Goal: Task Accomplishment & Management: Use online tool/utility

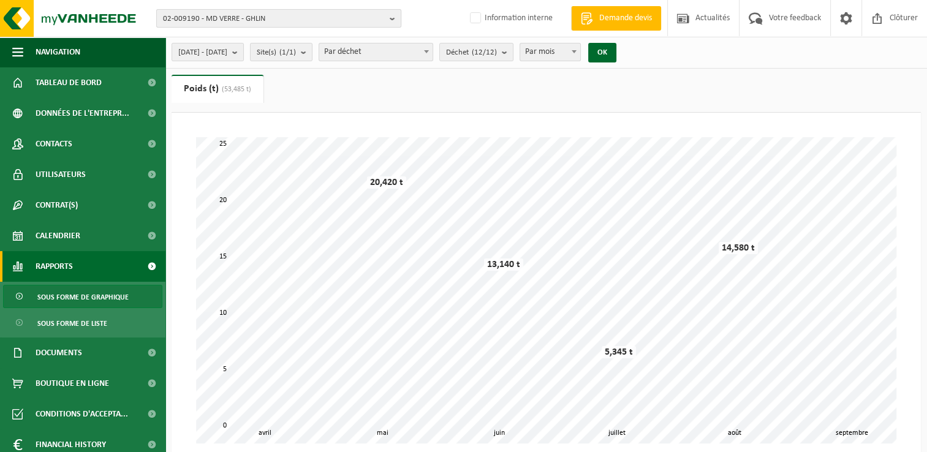
click at [281, 23] on span "02-009190 - MD VERRE - GHLIN" at bounding box center [274, 19] width 222 height 18
drag, startPoint x: 261, startPoint y: 37, endPoint x: 140, endPoint y: 34, distance: 120.7
click at [140, 34] on div "02-009190 - MD VERRE - GHLIN VIGAN 02-009190 - MD VERRE - GHLIN Geen resultaten…" at bounding box center [463, 18] width 927 height 37
click at [186, 26] on span "02-009190 - MD VERRE - GHLIN" at bounding box center [274, 19] width 222 height 18
paste input "10-954878"
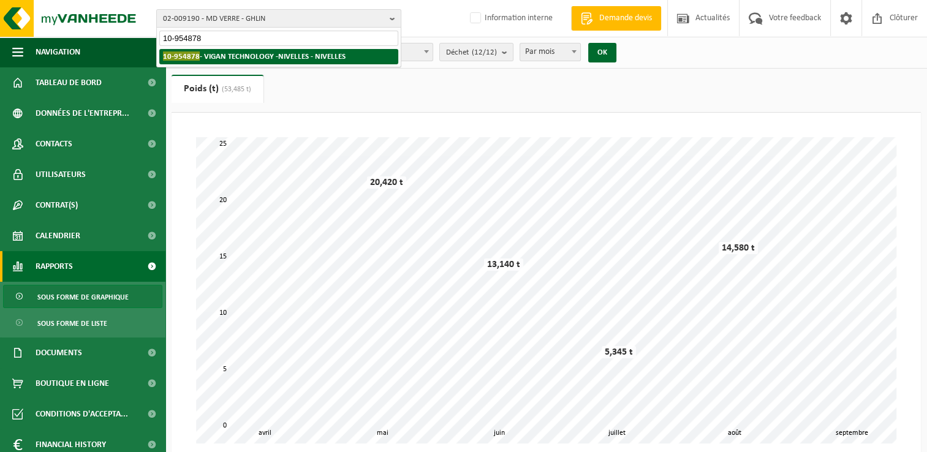
type input "10-954878"
click at [209, 53] on strong "10-954878 - VIGAN TECHNOLOGY -NIVELLES - NIVELLES" at bounding box center [254, 55] width 183 height 9
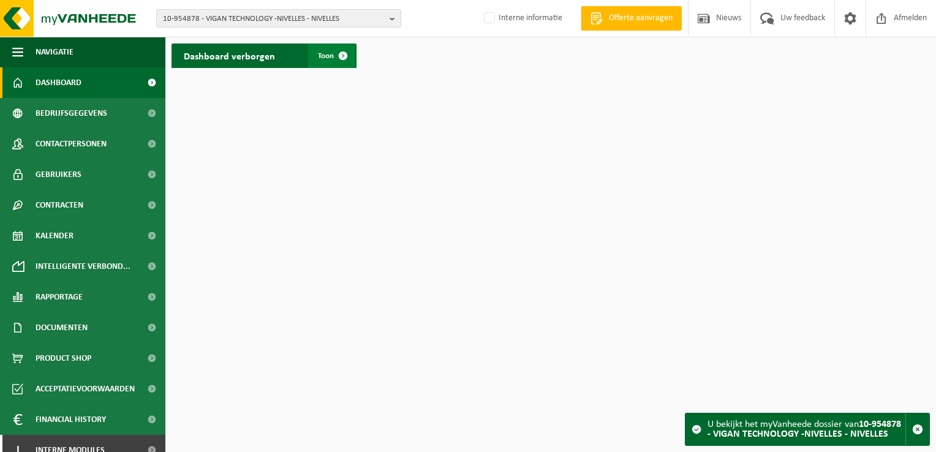
click at [320, 48] on link "Toon" at bounding box center [331, 55] width 47 height 24
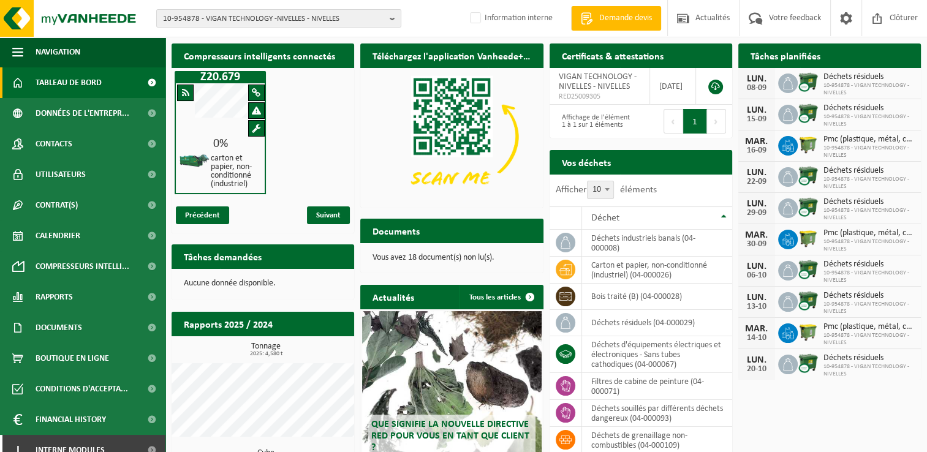
click at [448, 13] on div "10-954878 - VIGAN TECHNOLOGY -NIVELLES - NIVELLES 10-954878 - VIGAN TECHNOLOGY …" at bounding box center [463, 18] width 927 height 37
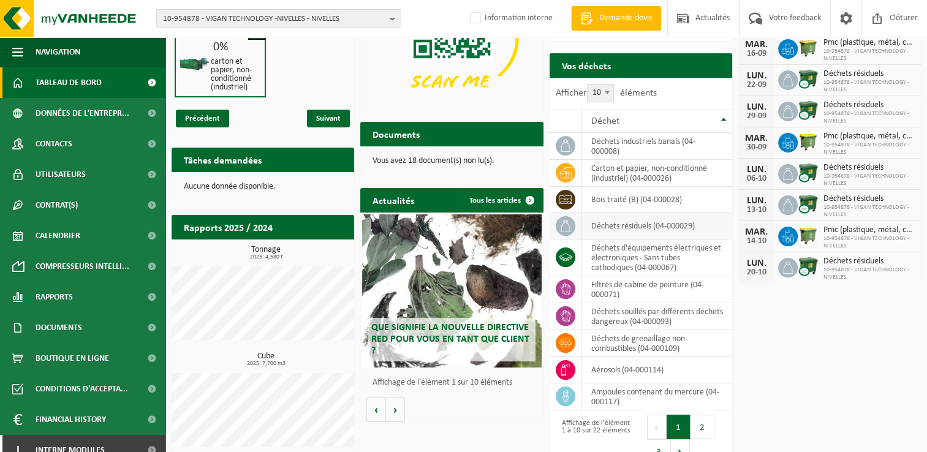
scroll to position [116, 0]
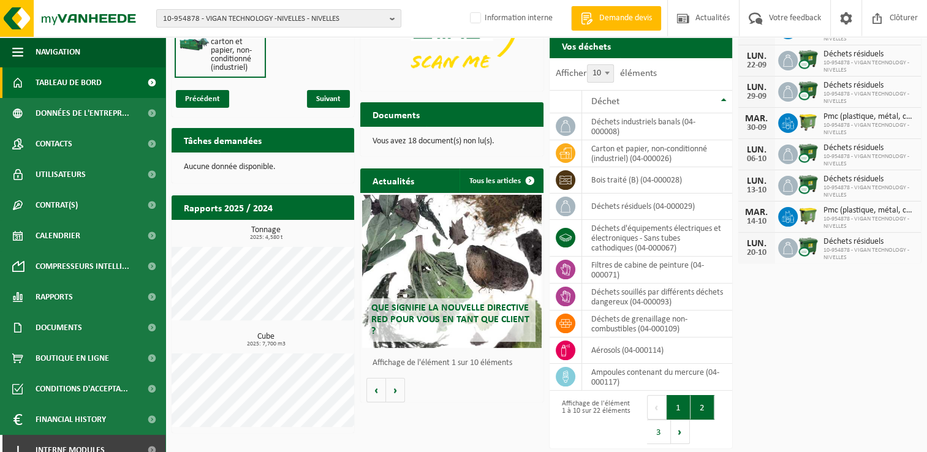
click at [698, 405] on button "2" at bounding box center [702, 407] width 24 height 24
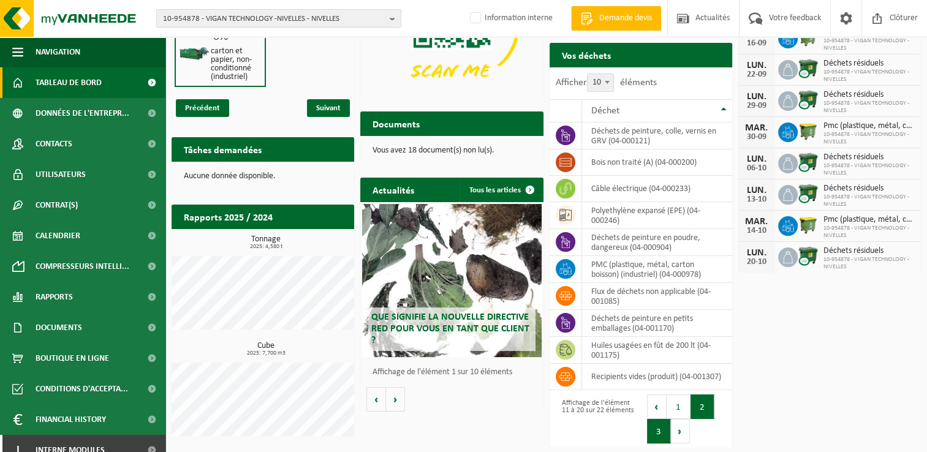
click at [655, 426] on button "3" at bounding box center [659, 431] width 24 height 24
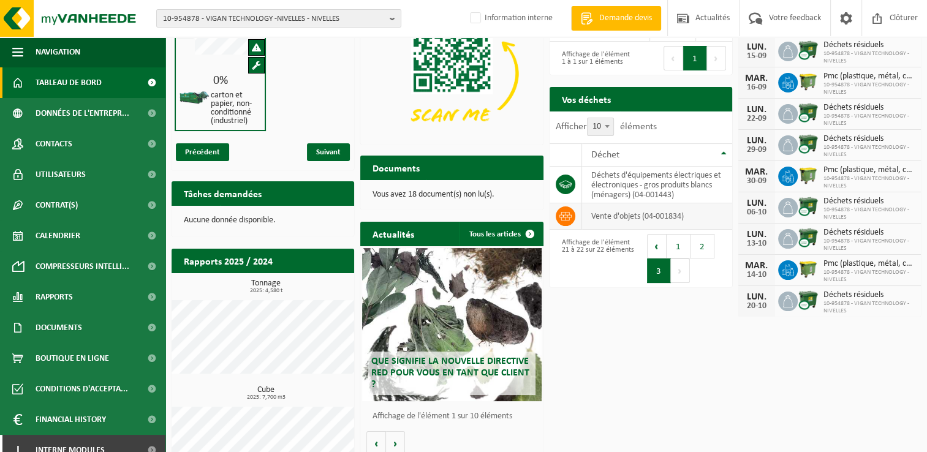
scroll to position [42, 0]
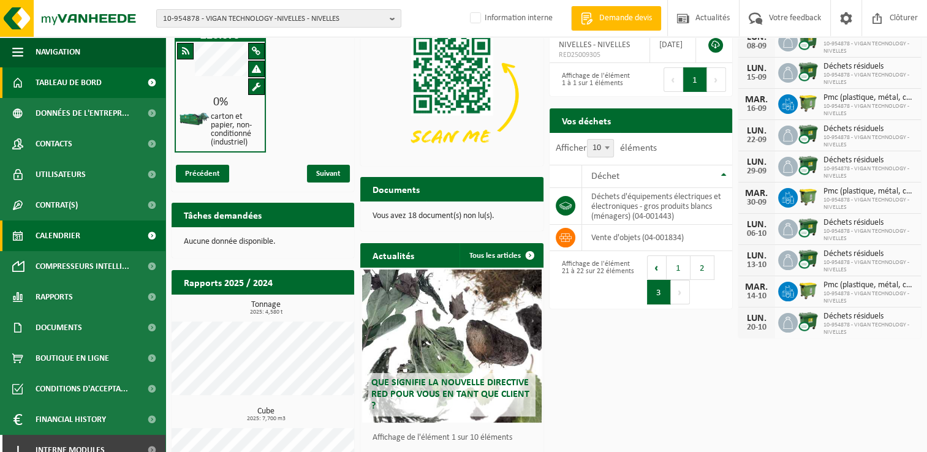
click at [72, 238] on span "Calendrier" at bounding box center [58, 235] width 45 height 31
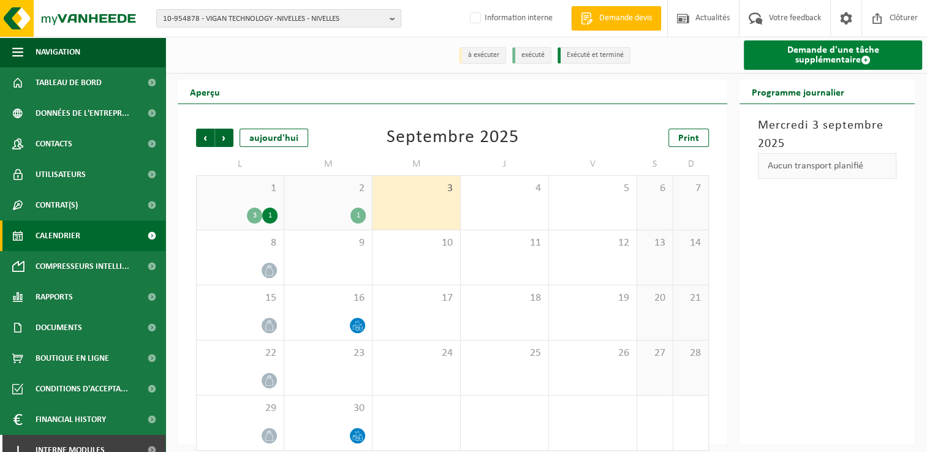
click at [802, 58] on link "Demande d'une tâche supplémentaire" at bounding box center [832, 54] width 178 height 29
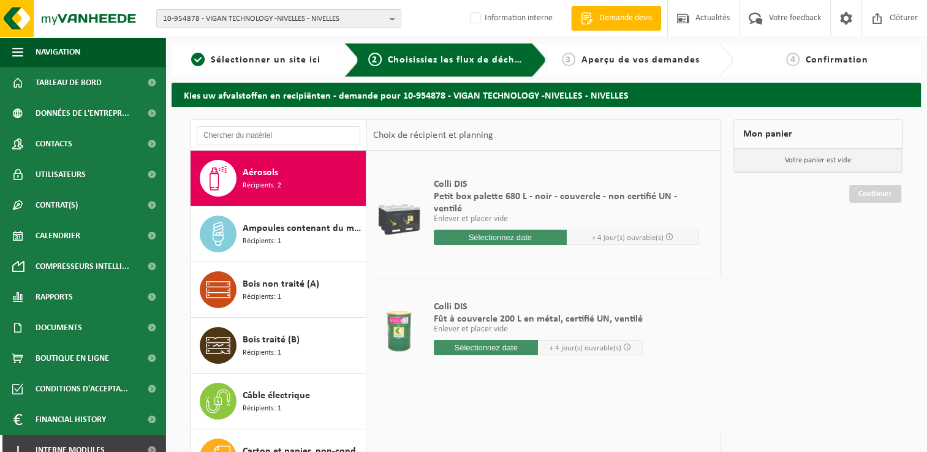
click at [265, 183] on span "Récipients: 2" at bounding box center [262, 186] width 39 height 12
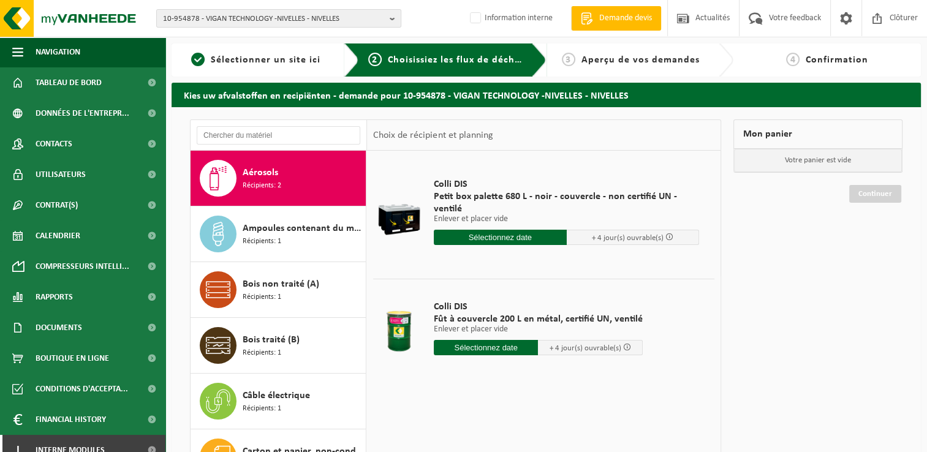
click at [473, 230] on input "text" at bounding box center [500, 237] width 133 height 15
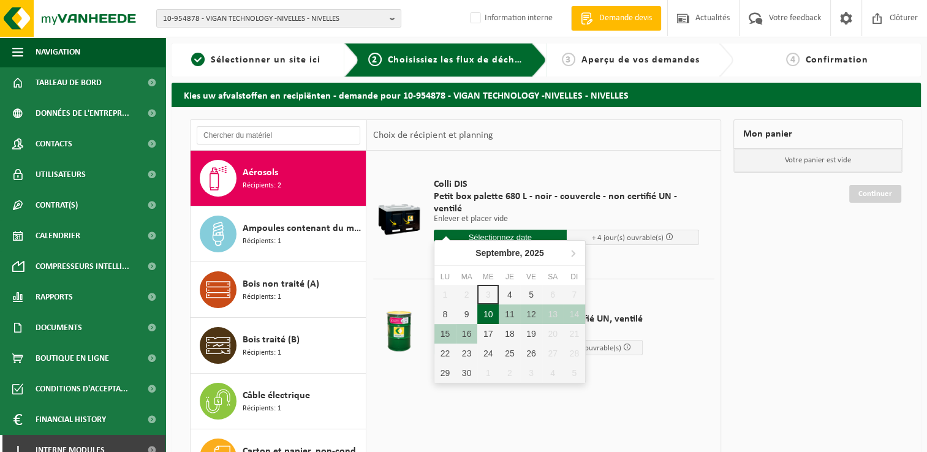
click at [486, 311] on div "10" at bounding box center [487, 314] width 21 height 20
type input "à partir de 2025-09-10"
type input "2025-09-10"
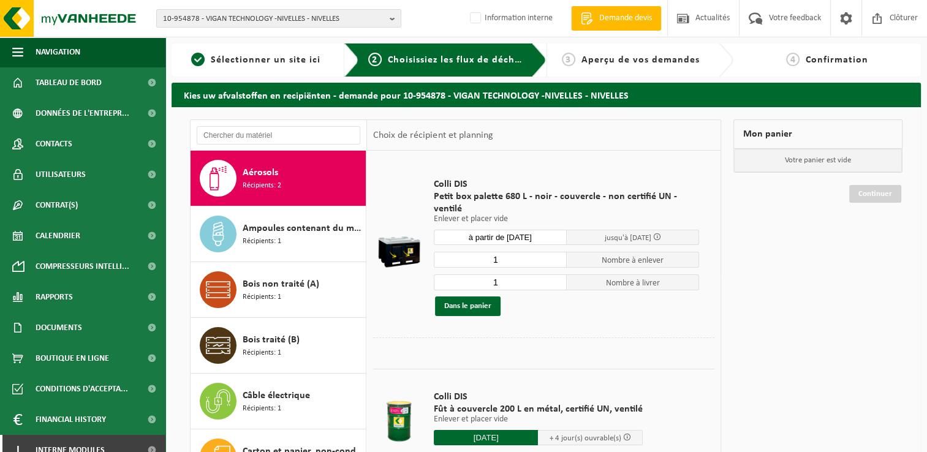
click at [500, 230] on input "à partir de 2025-09-10" at bounding box center [500, 237] width 133 height 15
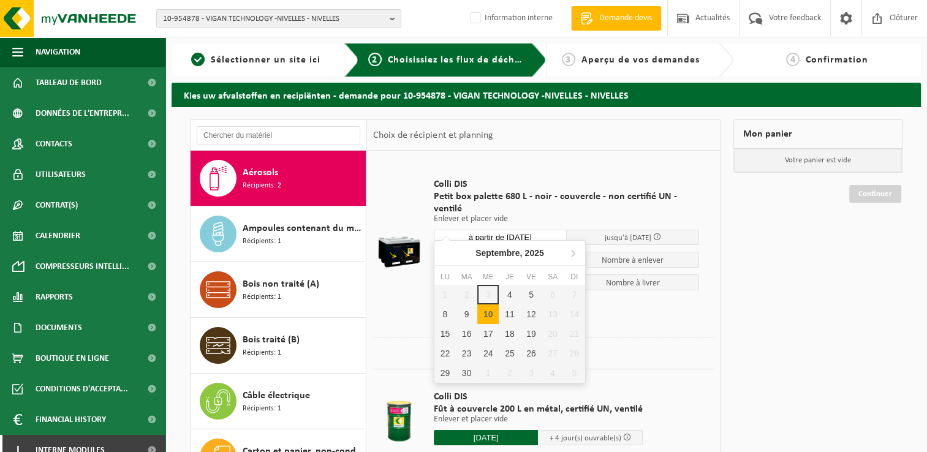
click at [691, 337] on div at bounding box center [543, 346] width 341 height 19
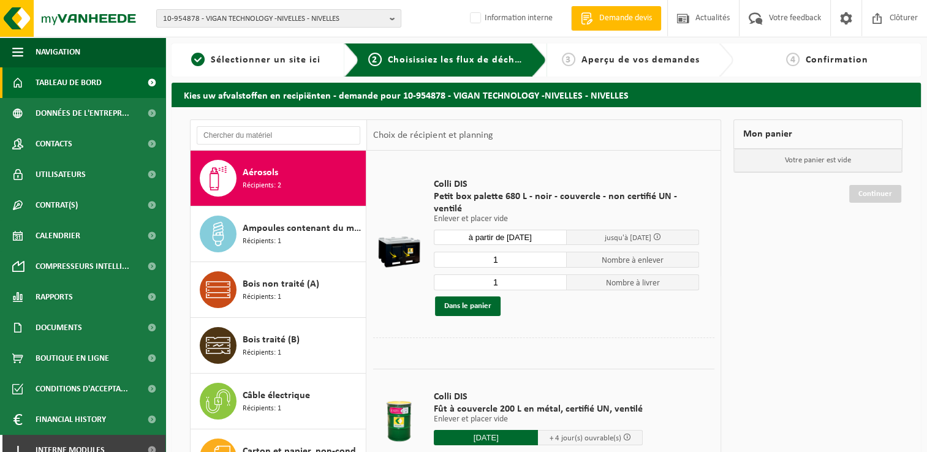
click at [69, 88] on span "Tableau de bord" at bounding box center [69, 82] width 66 height 31
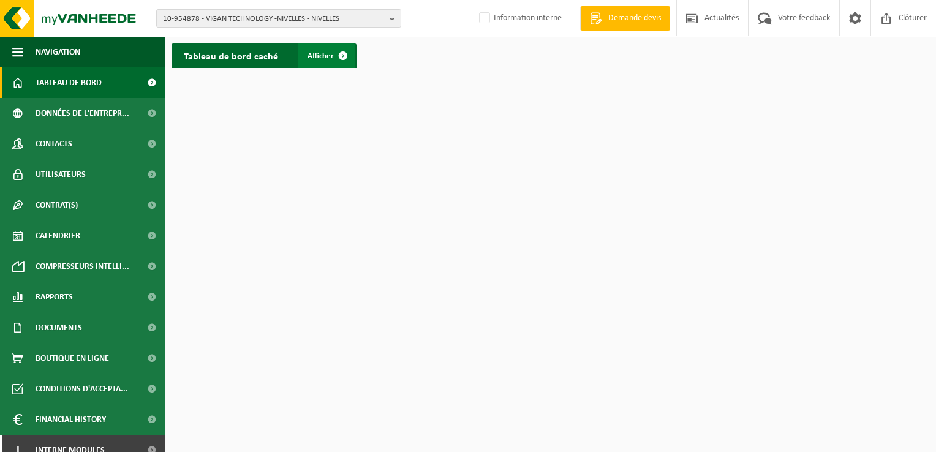
click at [325, 60] on span "Afficher" at bounding box center [320, 56] width 26 height 8
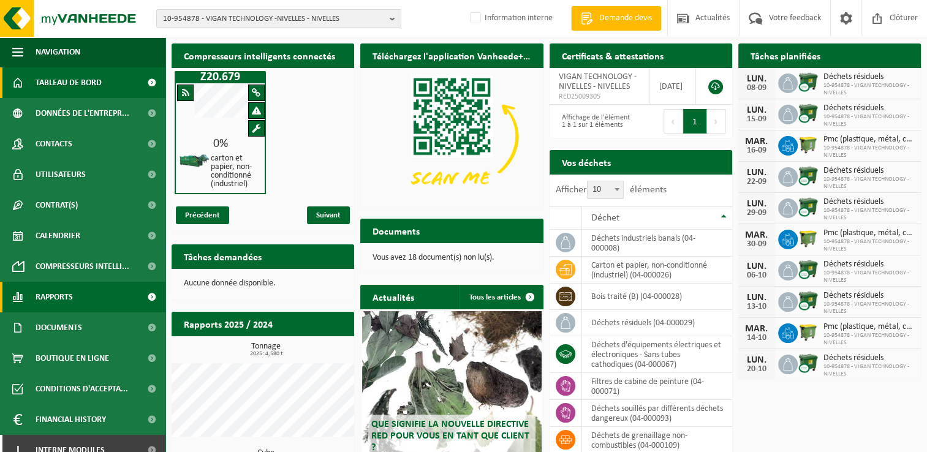
click at [81, 298] on link "Rapports" at bounding box center [82, 297] width 165 height 31
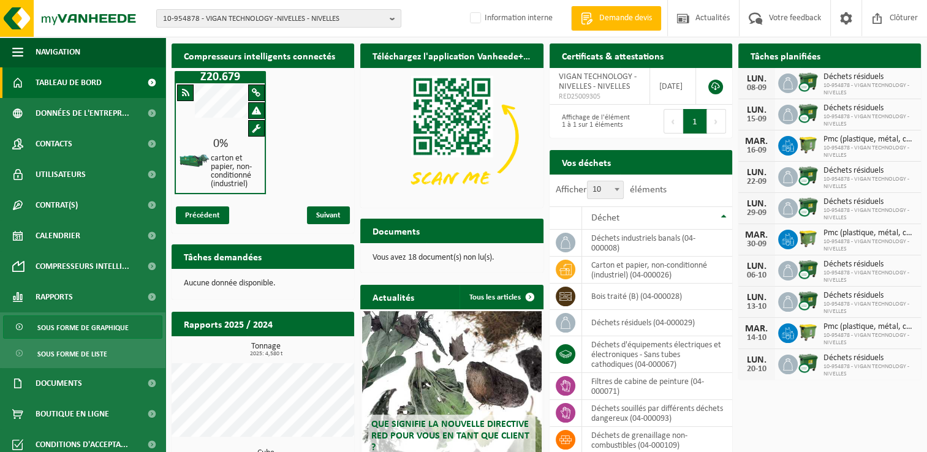
click at [81, 326] on span "Sous forme de graphique" at bounding box center [82, 327] width 91 height 23
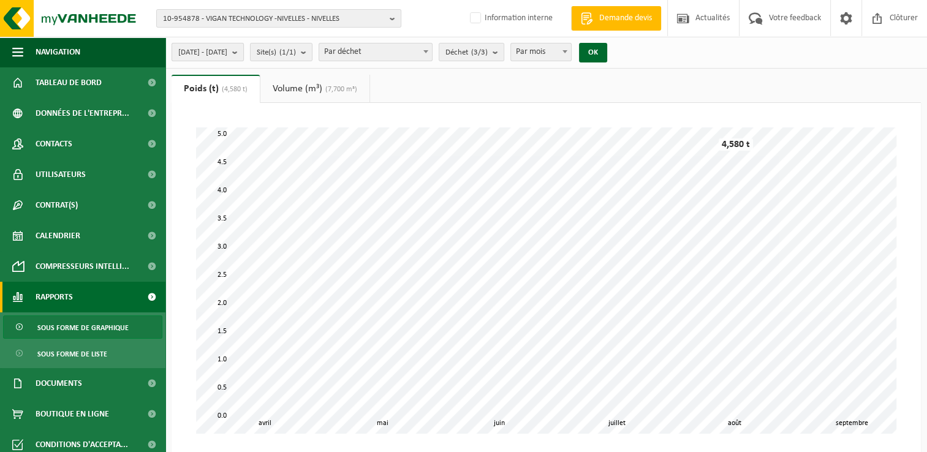
click at [227, 56] on span "[DATE] - [DATE]" at bounding box center [202, 52] width 49 height 18
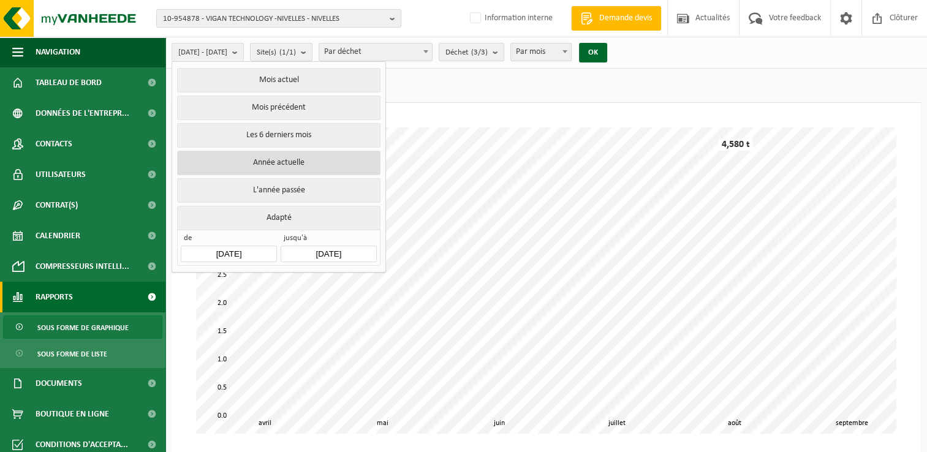
click at [278, 160] on button "Année actuelle" at bounding box center [278, 163] width 203 height 24
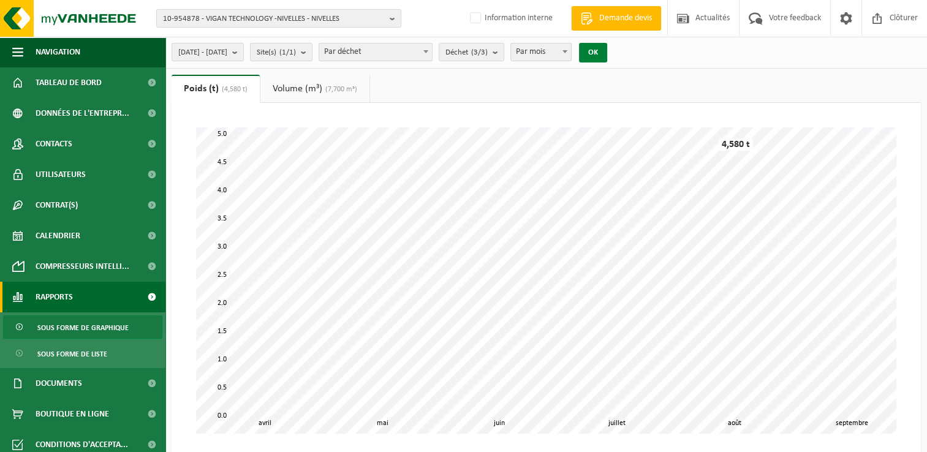
click at [607, 53] on button "OK" at bounding box center [593, 53] width 28 height 20
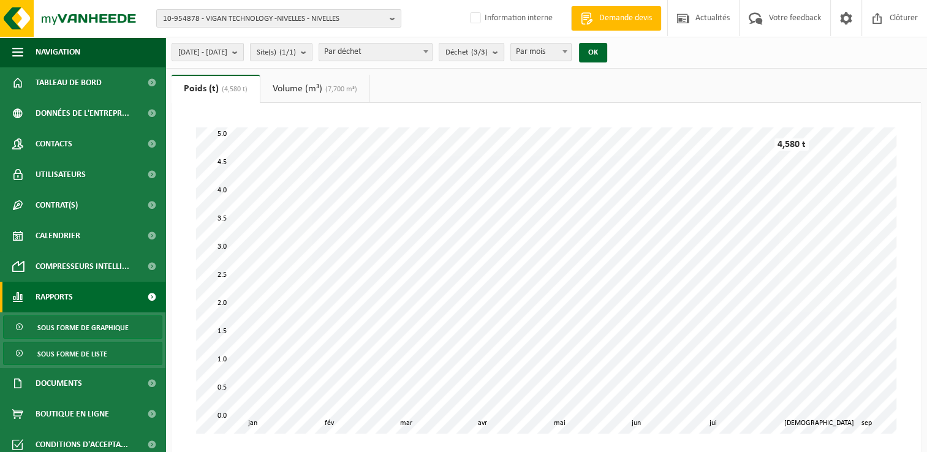
click at [56, 351] on span "Sous forme de liste" at bounding box center [72, 353] width 70 height 23
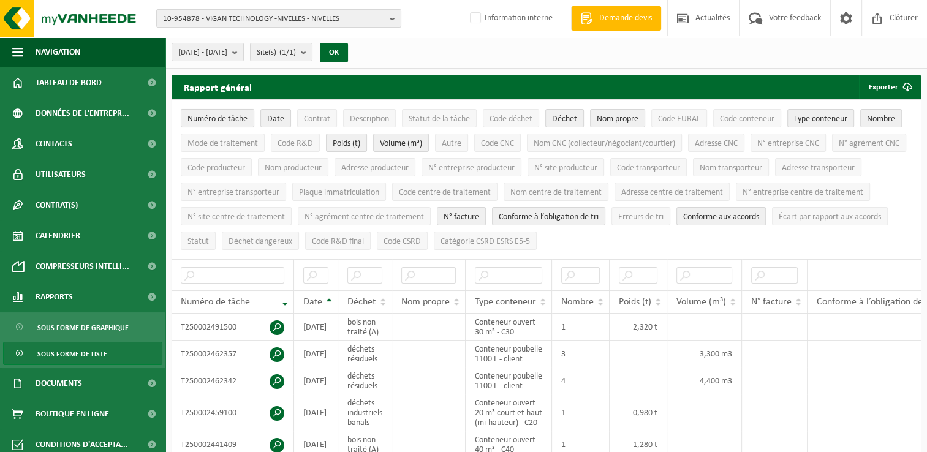
click at [235, 121] on span "Numéro de tâche" at bounding box center [217, 119] width 60 height 9
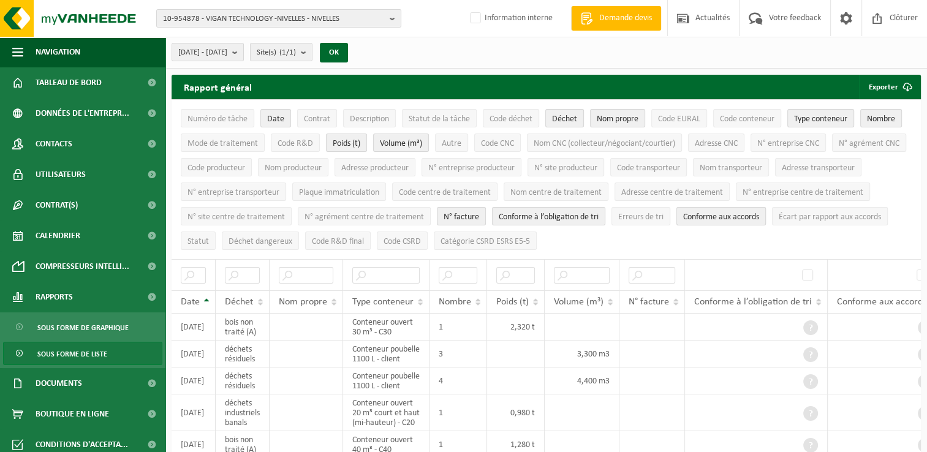
click at [759, 218] on span "Conforme aux accords" at bounding box center [721, 217] width 76 height 9
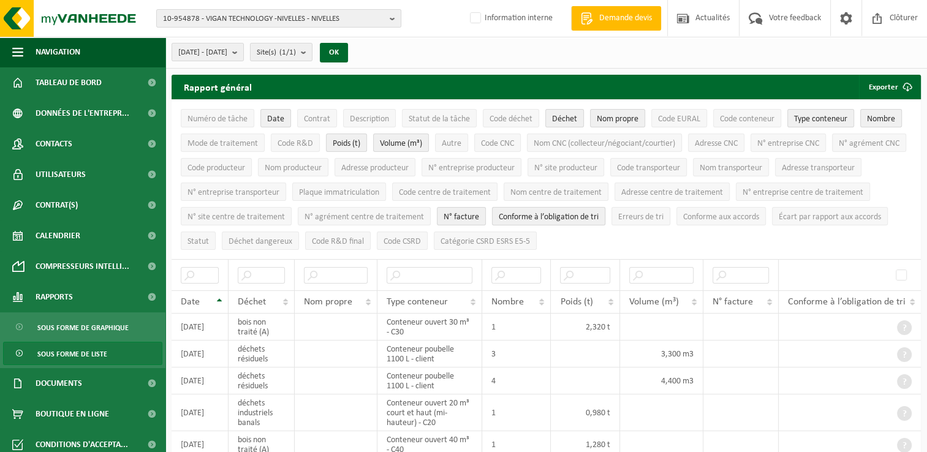
click at [598, 213] on span "Conforme à l’obligation de tri" at bounding box center [549, 217] width 100 height 9
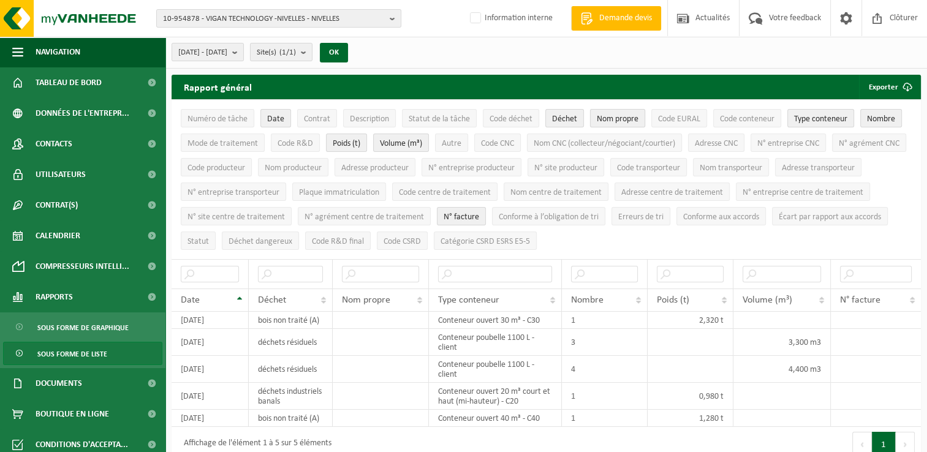
click at [626, 117] on span "Nom propre" at bounding box center [618, 119] width 42 height 9
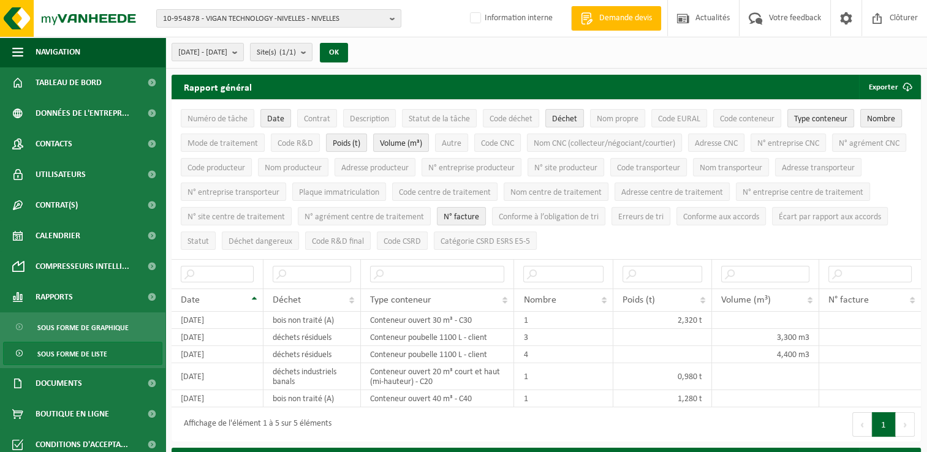
click at [884, 117] on span "Nombre" at bounding box center [881, 119] width 28 height 9
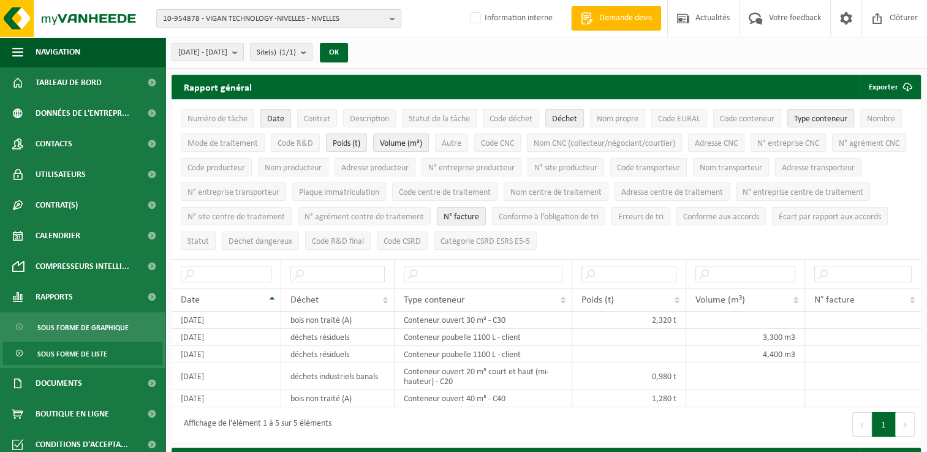
click at [479, 213] on span "N° facture" at bounding box center [461, 217] width 36 height 9
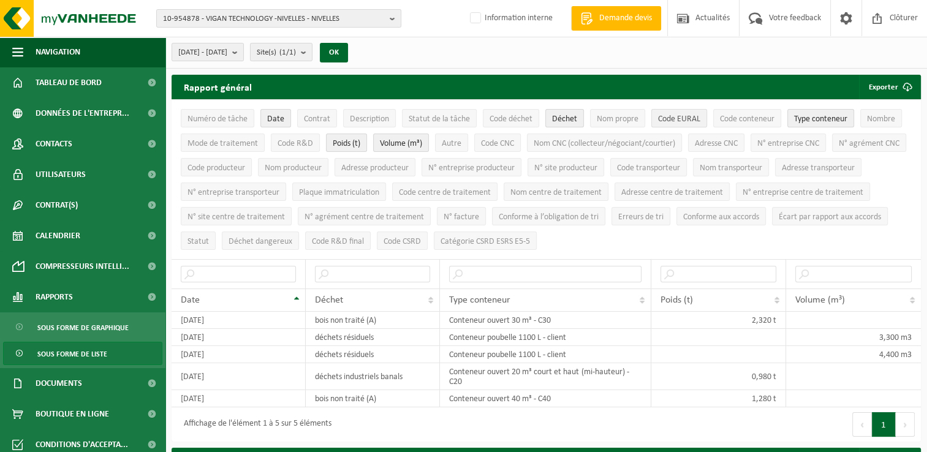
click at [683, 121] on span "Code EURAL" at bounding box center [679, 119] width 42 height 9
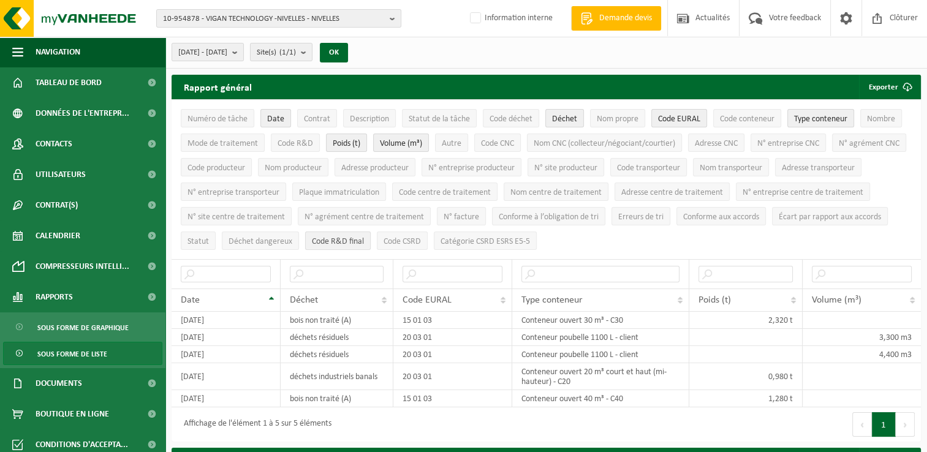
click at [364, 237] on span "Code R&D final" at bounding box center [338, 241] width 52 height 9
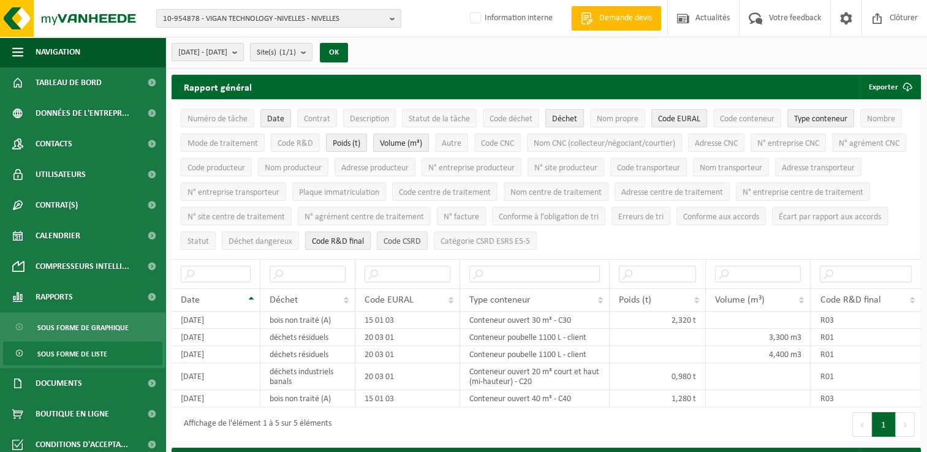
click at [421, 241] on span "Code CSRD" at bounding box center [401, 241] width 37 height 9
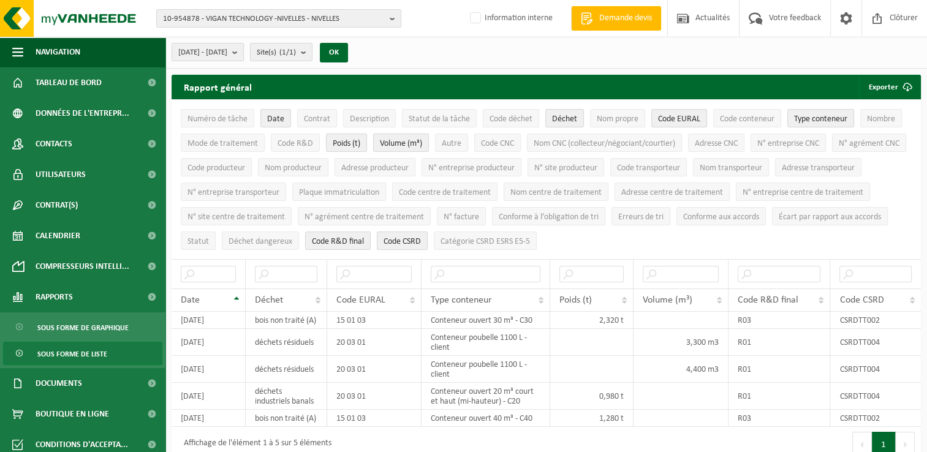
click at [421, 238] on span "Code CSRD" at bounding box center [401, 241] width 37 height 9
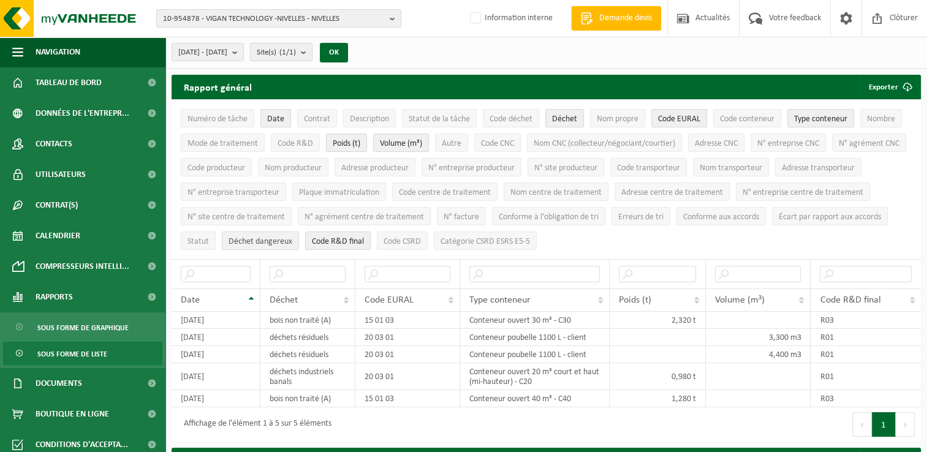
click at [292, 241] on span "Déchet dangereux" at bounding box center [260, 241] width 64 height 9
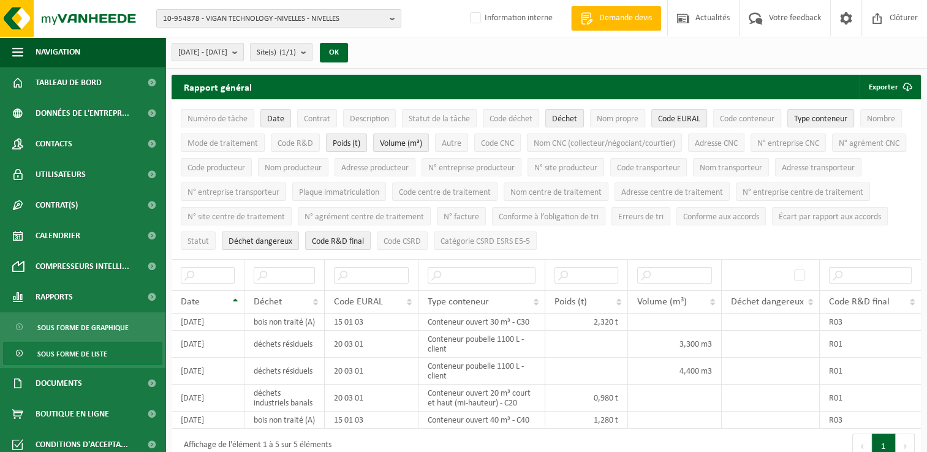
click at [292, 241] on span "Déchet dangereux" at bounding box center [260, 241] width 64 height 9
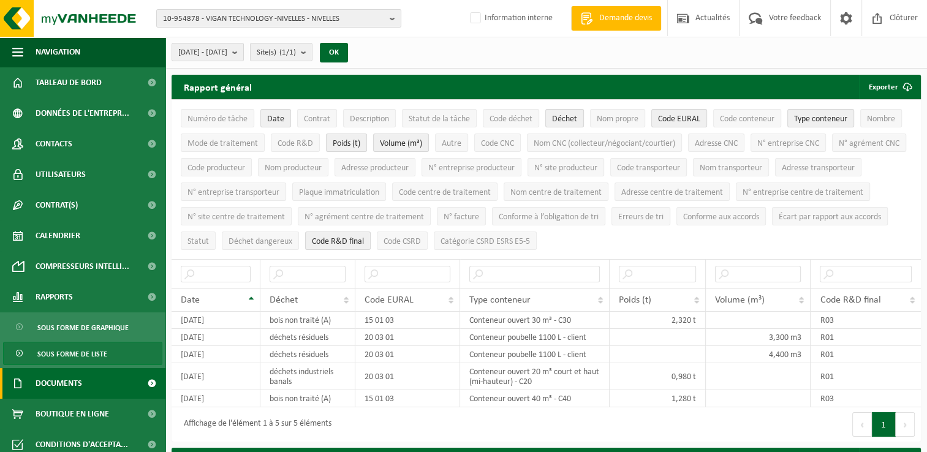
click at [80, 377] on span "Documents" at bounding box center [59, 383] width 47 height 31
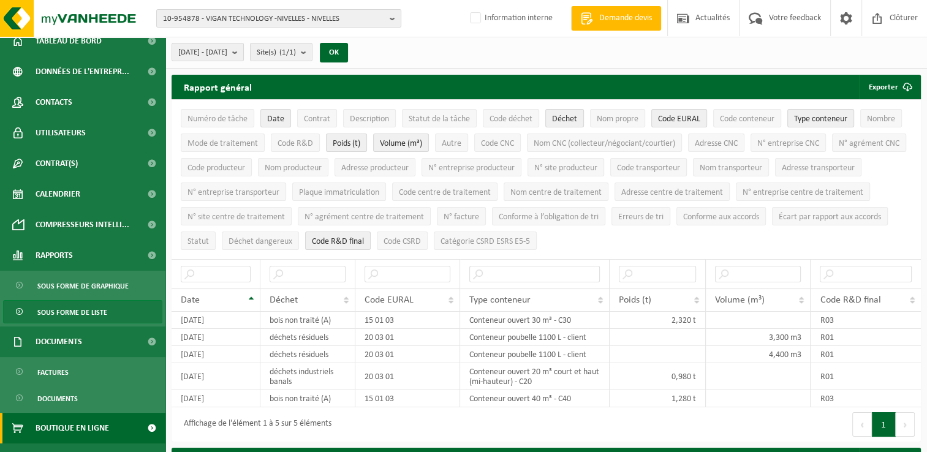
scroll to position [61, 0]
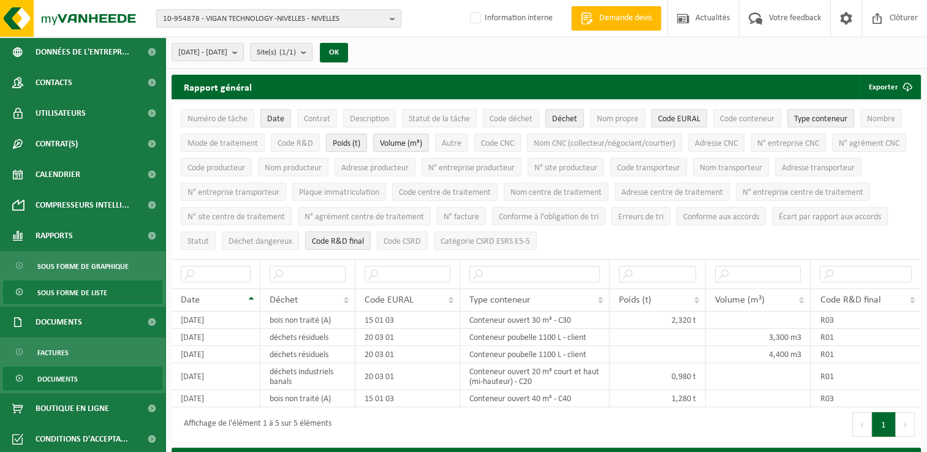
click at [76, 383] on span "Documents" at bounding box center [57, 378] width 40 height 23
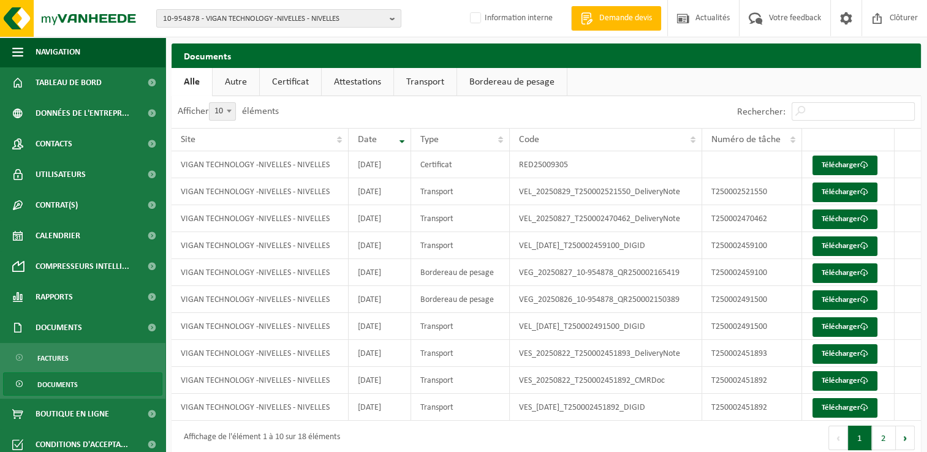
click at [364, 88] on link "Attestations" at bounding box center [358, 82] width 72 height 28
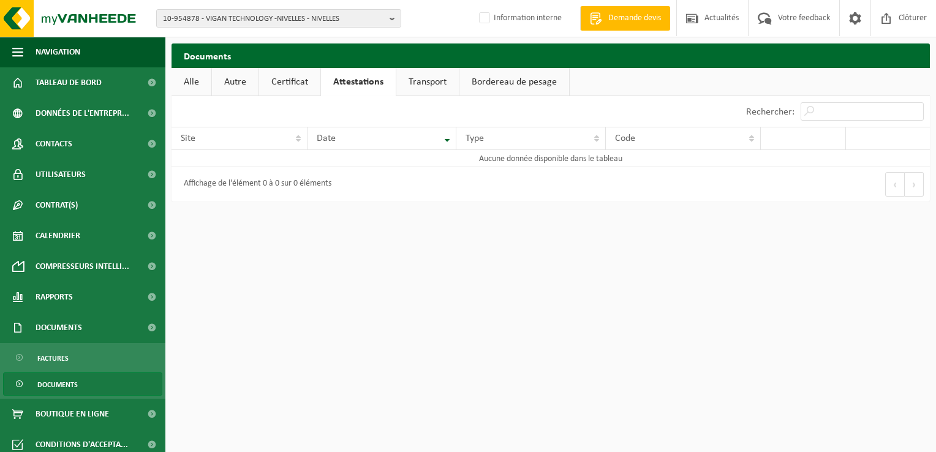
click at [79, 380] on link "Documents" at bounding box center [82, 383] width 159 height 23
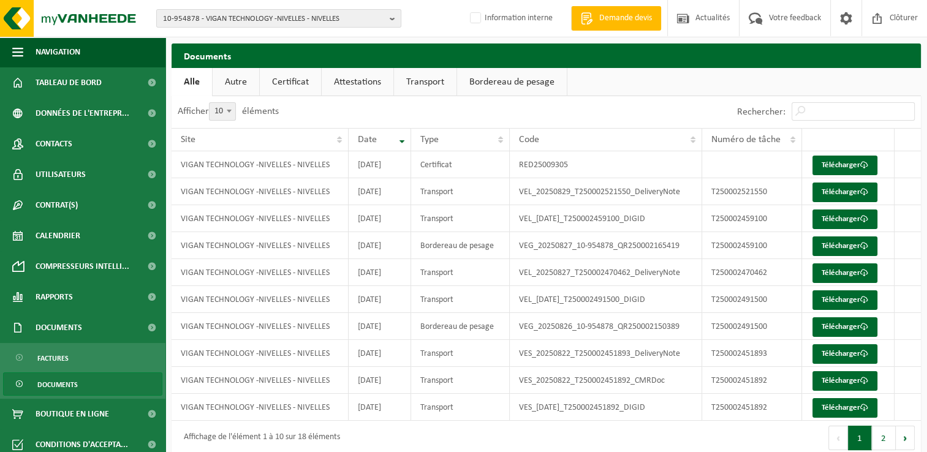
click at [353, 88] on link "Attestations" at bounding box center [358, 82] width 72 height 28
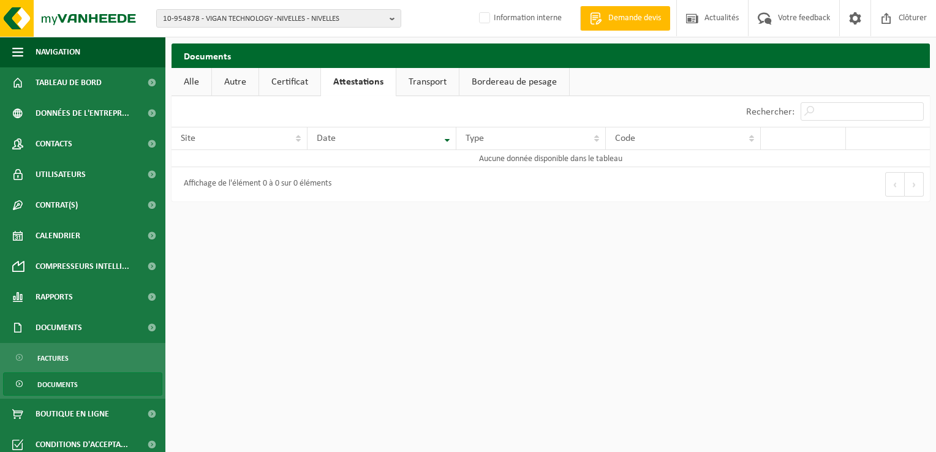
click at [185, 87] on link "Alle" at bounding box center [191, 82] width 40 height 28
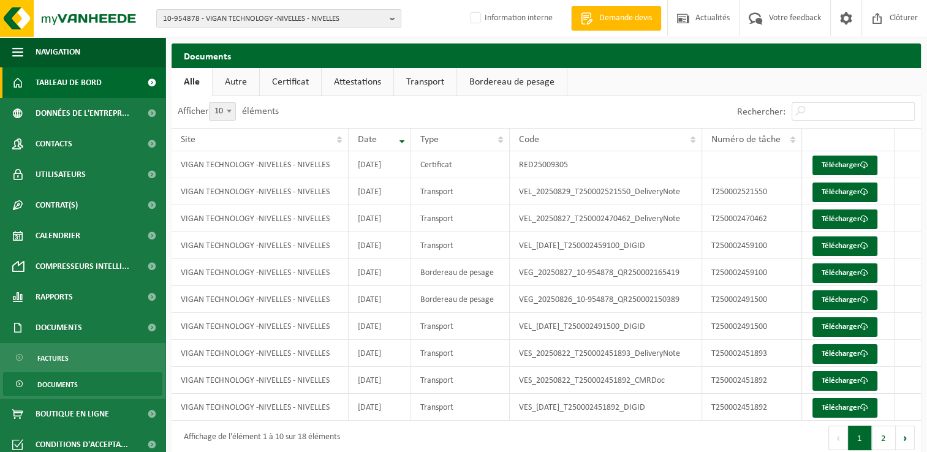
click at [88, 91] on span "Tableau de bord" at bounding box center [69, 82] width 66 height 31
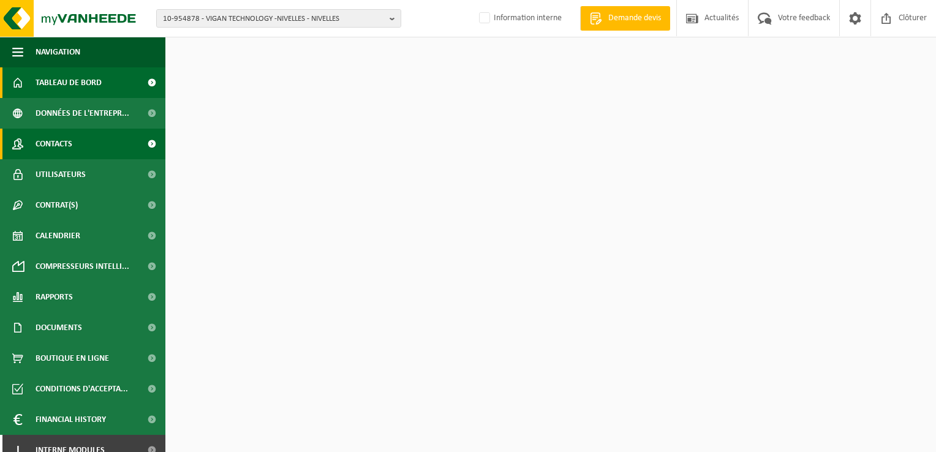
click at [77, 151] on link "Contacts" at bounding box center [82, 144] width 165 height 31
